Goal: Navigation & Orientation: Find specific page/section

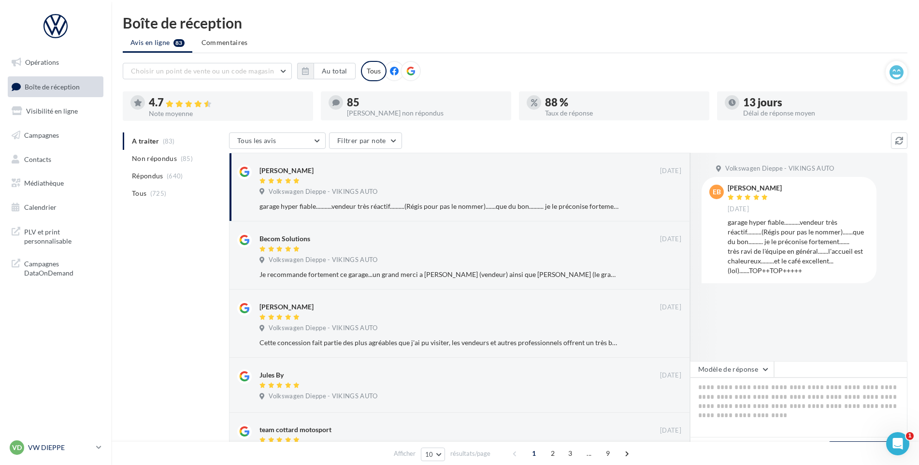
click at [41, 445] on p "VW DIEPPE" at bounding box center [60, 448] width 64 height 10
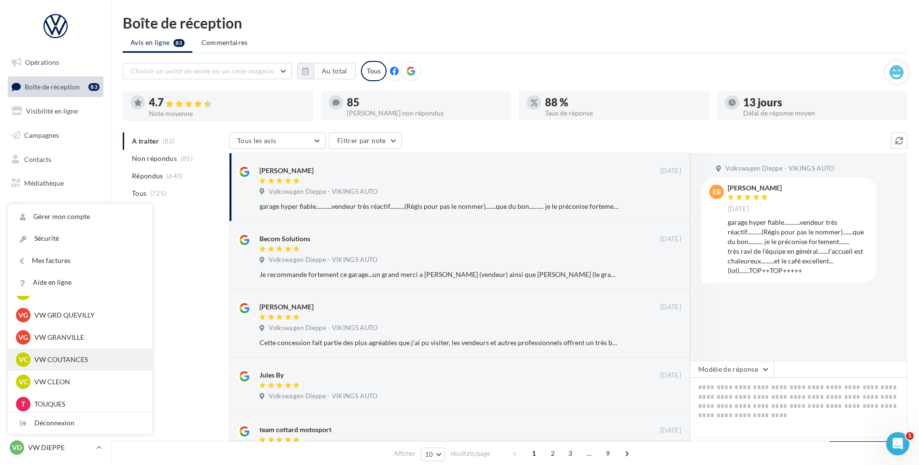
scroll to position [242, 0]
click at [77, 374] on div "VC VW CLEON vw-cle-vau" at bounding box center [80, 381] width 144 height 22
click at [78, 376] on div "VC VW CLEON vw-cle-vau" at bounding box center [80, 381] width 129 height 15
